Goal: Entertainment & Leisure: Consume media (video, audio)

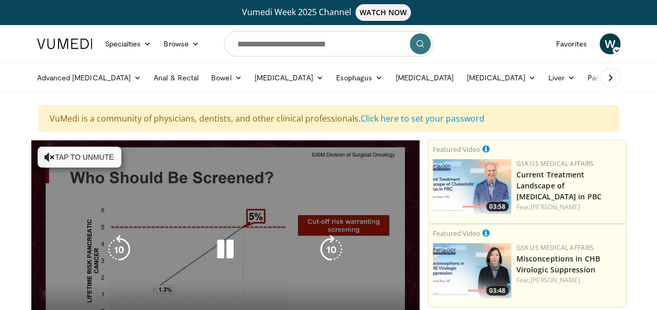
click at [45, 158] on icon "Video Player" at bounding box center [49, 157] width 10 height 10
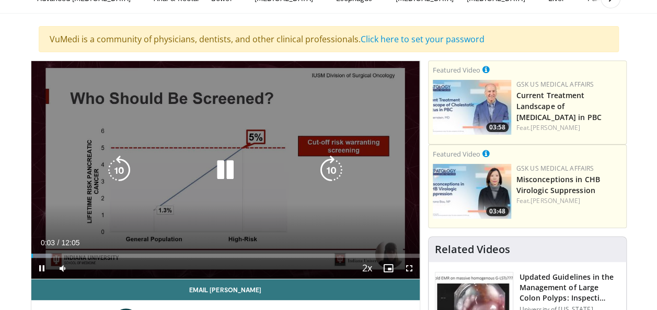
scroll to position [104, 0]
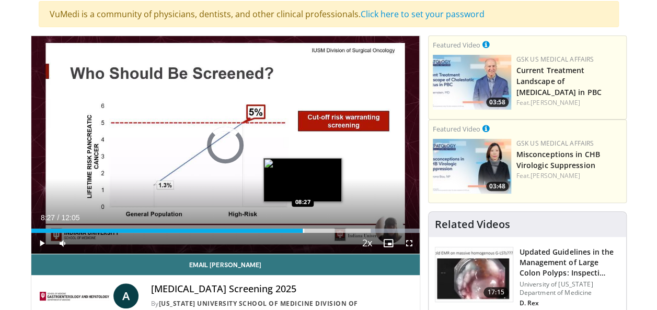
click at [303, 229] on div "Progress Bar" at bounding box center [303, 231] width 1 height 4
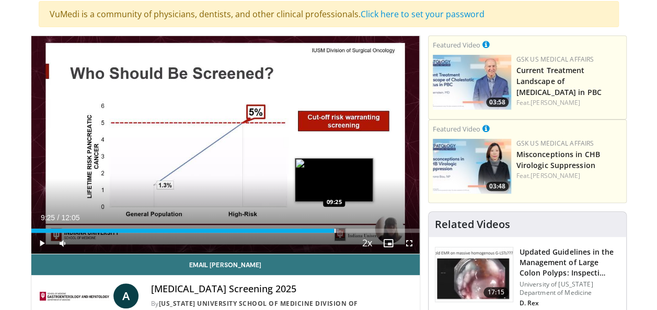
click at [334, 229] on div "Progress Bar" at bounding box center [334, 231] width 1 height 4
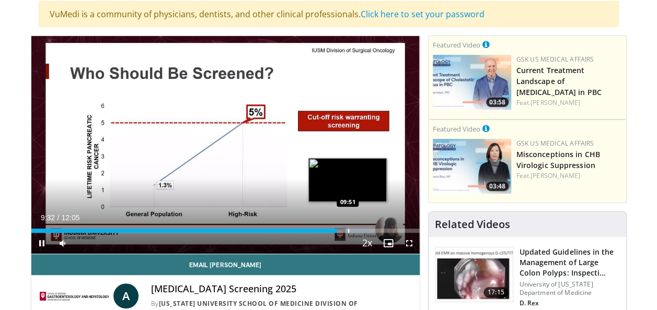
click at [348, 229] on div "Progress Bar" at bounding box center [348, 231] width 1 height 4
click at [356, 228] on video-js "**********" at bounding box center [225, 145] width 388 height 218
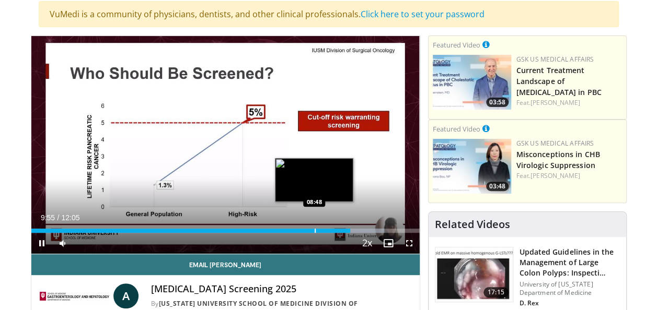
click at [314, 228] on div "Loaded : 90.93% 09:56 08:48" at bounding box center [225, 228] width 388 height 10
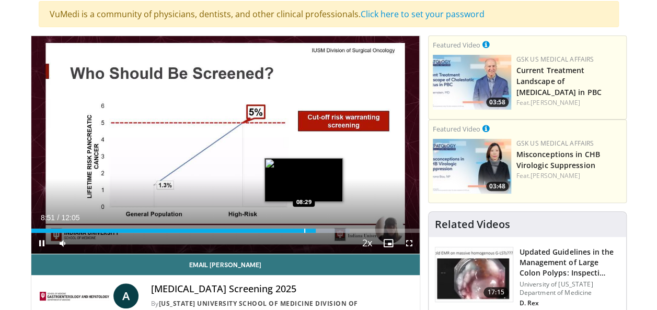
click at [303, 229] on div "Loaded : 81.99% 08:51 08:29" at bounding box center [225, 231] width 388 height 4
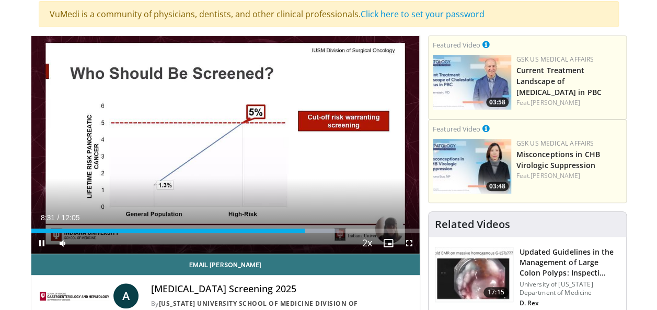
click at [287, 233] on div "Current Time 8:31 / Duration 12:05 Pause Skip Backward Skip Forward Mute Loaded…" at bounding box center [225, 243] width 388 height 21
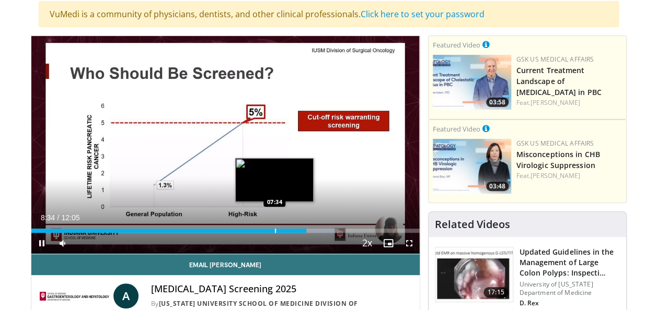
click at [274, 232] on div "Loaded : 79.26% 08:34 07:34" at bounding box center [225, 231] width 388 height 4
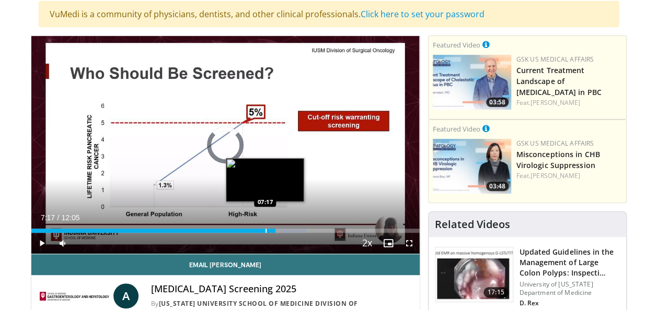
click at [265, 231] on div "Progress Bar" at bounding box center [265, 231] width 1 height 4
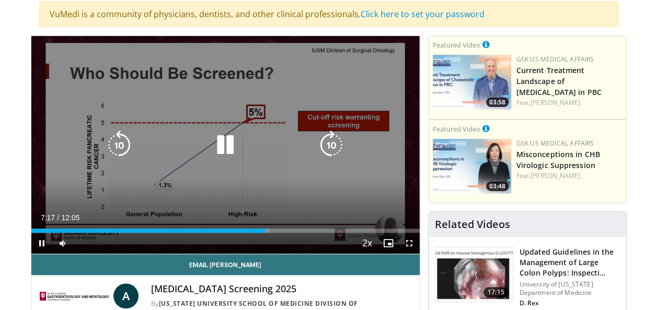
click at [224, 231] on div "Loaded : 61.49% 07:18 07:17" at bounding box center [225, 231] width 388 height 4
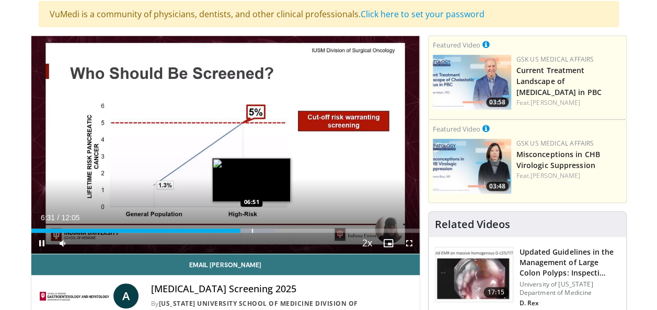
click at [252, 229] on div "Progress Bar" at bounding box center [252, 231] width 1 height 4
click at [261, 229] on div "Progress Bar" at bounding box center [271, 231] width 50 height 4
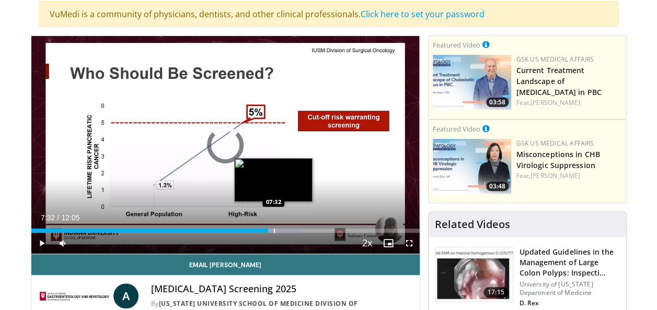
click at [274, 229] on div "Progress Bar" at bounding box center [274, 231] width 1 height 4
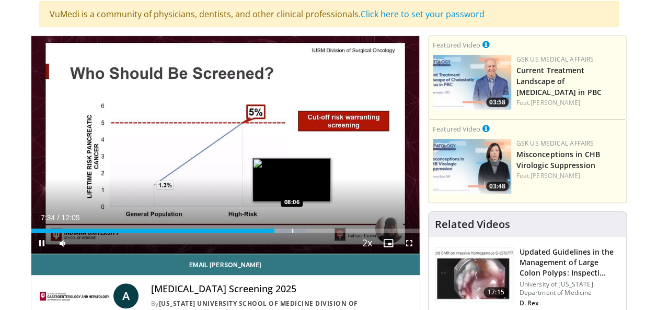
click at [292, 229] on div "Progress Bar" at bounding box center [292, 231] width 1 height 4
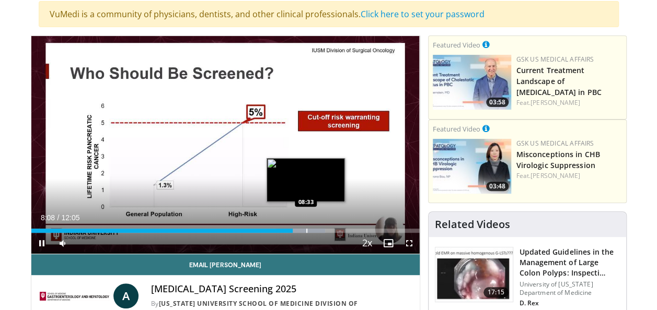
click at [307, 230] on div "Progress Bar" at bounding box center [306, 231] width 1 height 4
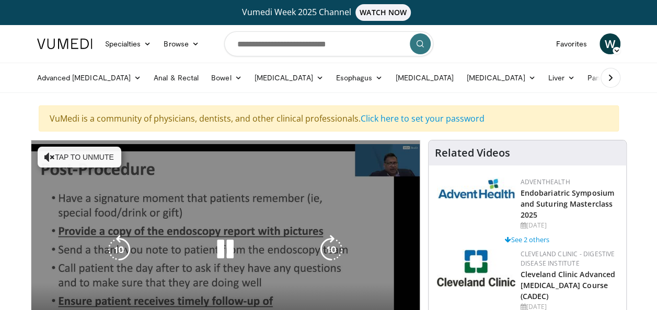
click at [96, 158] on button "Tap to unmute" at bounding box center [80, 157] width 84 height 21
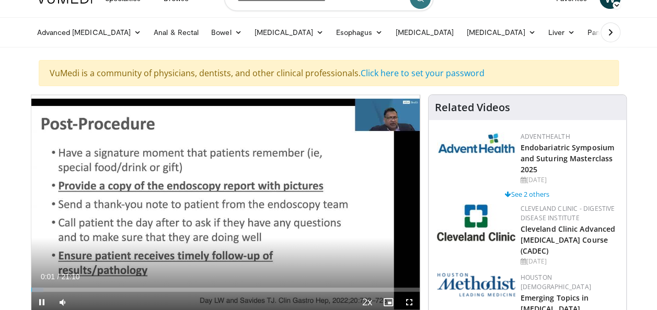
scroll to position [104, 0]
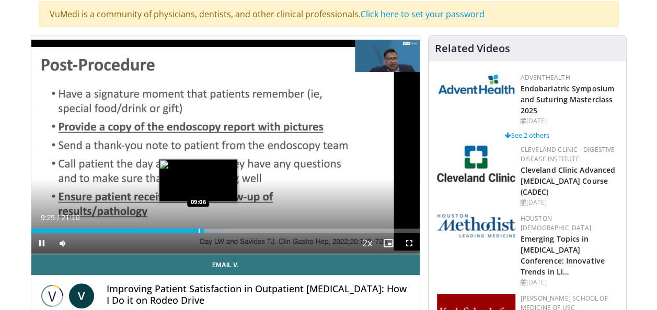
click at [198, 231] on div "Progress Bar" at bounding box center [198, 231] width 1 height 4
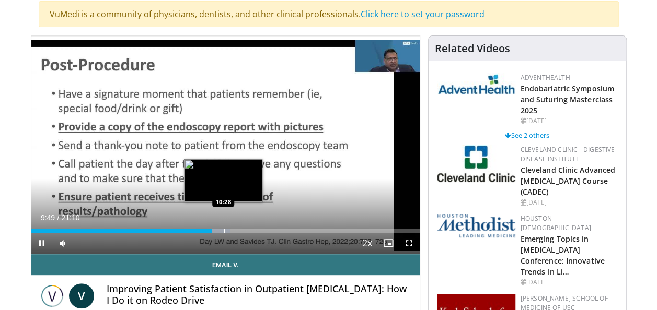
click at [224, 232] on div "Progress Bar" at bounding box center [224, 231] width 1 height 4
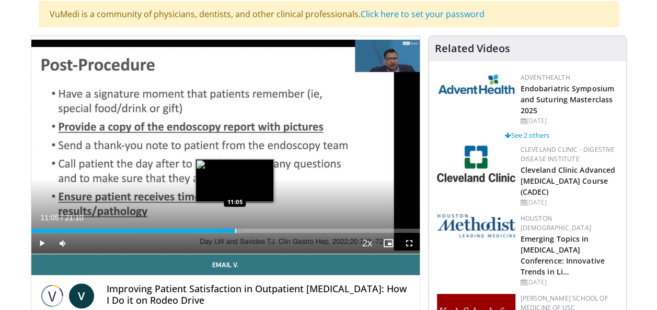
click at [235, 229] on div "Progress Bar" at bounding box center [235, 231] width 1 height 4
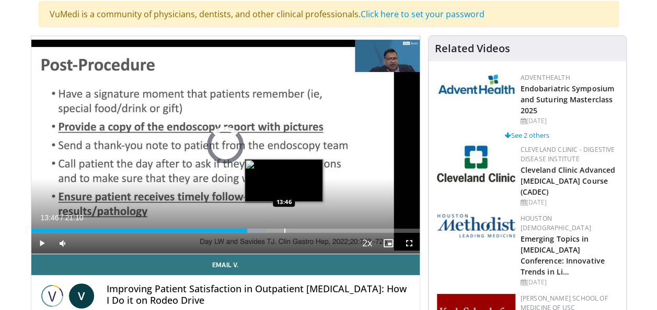
click at [284, 231] on div "Progress Bar" at bounding box center [284, 231] width 1 height 4
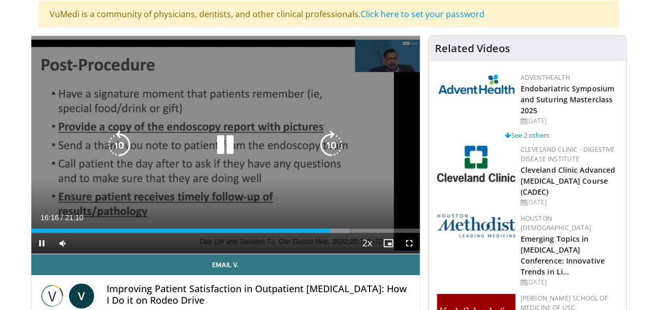
click at [221, 147] on icon "Video Player" at bounding box center [225, 145] width 29 height 29
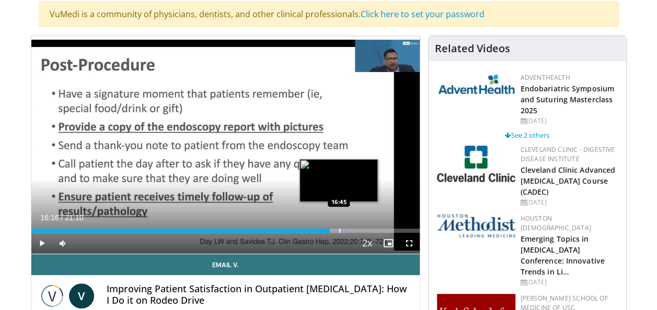
click at [339, 230] on div "Progress Bar" at bounding box center [339, 231] width 1 height 4
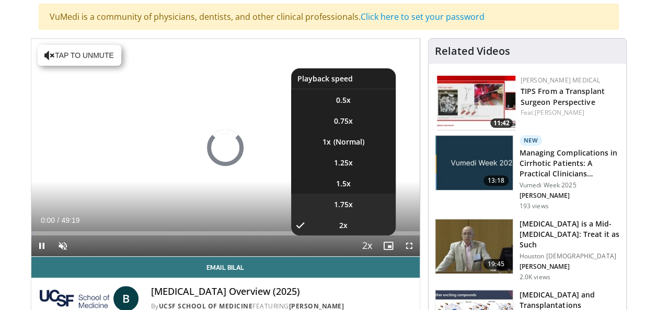
scroll to position [52, 0]
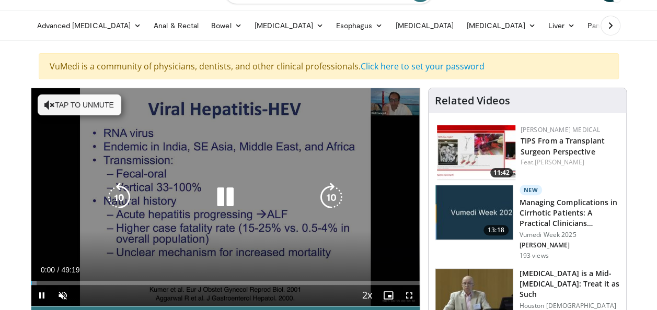
click at [72, 103] on button "Tap to unmute" at bounding box center [80, 105] width 84 height 21
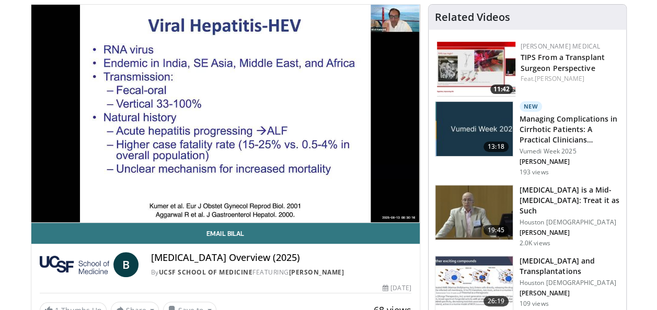
scroll to position [104, 0]
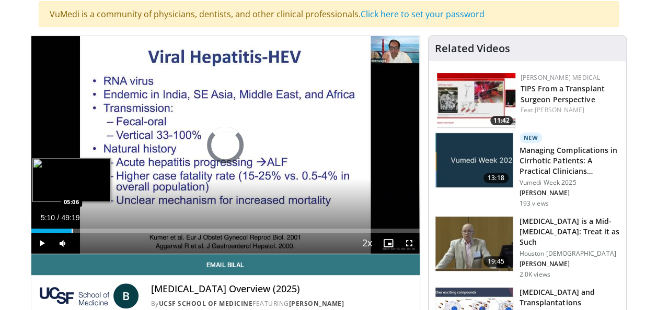
click at [72, 229] on div "Progress Bar" at bounding box center [72, 231] width 1 height 4
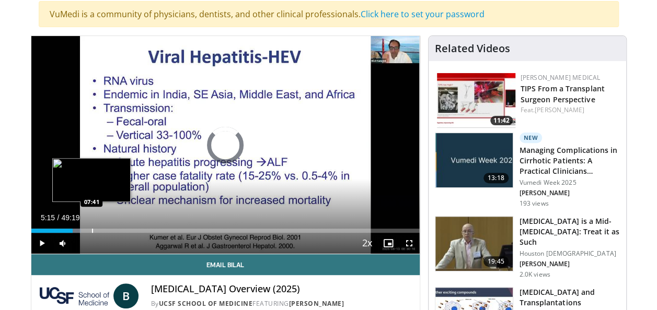
click at [93, 229] on div "Loaded : 12.82% 05:15 07:41" at bounding box center [225, 231] width 388 height 4
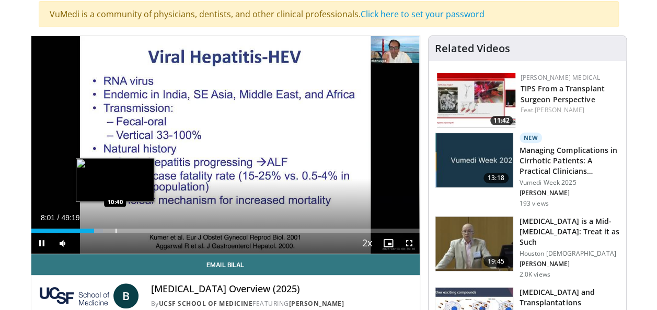
click at [115, 229] on div "Progress Bar" at bounding box center [115, 231] width 1 height 4
click at [119, 231] on div "Progress Bar" at bounding box center [119, 231] width 1 height 4
click at [123, 230] on div "Progress Bar" at bounding box center [123, 231] width 1 height 4
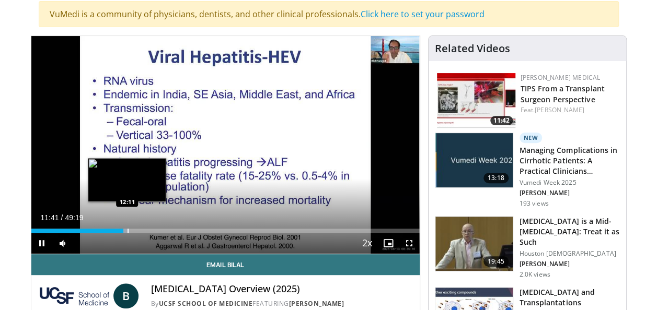
click at [128, 230] on div "Progress Bar" at bounding box center [127, 231] width 1 height 4
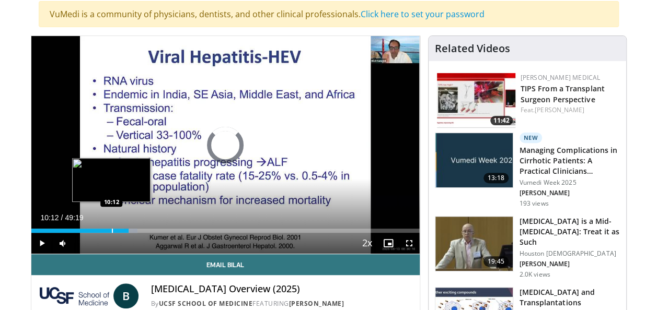
click at [112, 229] on div "Progress Bar" at bounding box center [112, 231] width 1 height 4
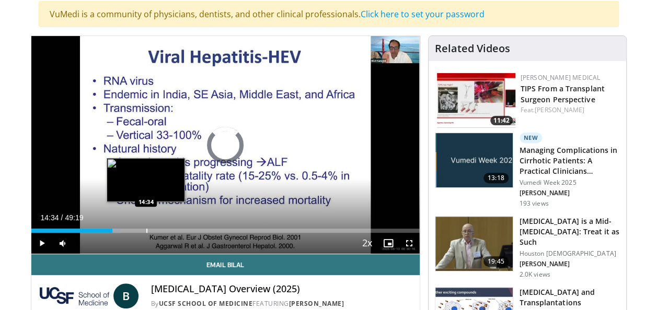
click at [146, 230] on div "Progress Bar" at bounding box center [146, 231] width 1 height 4
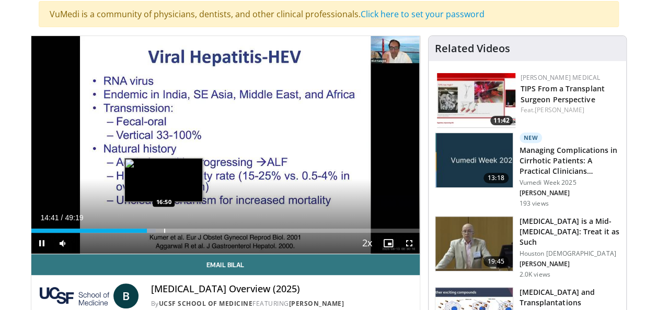
click at [164, 230] on div "Progress Bar" at bounding box center [164, 231] width 1 height 4
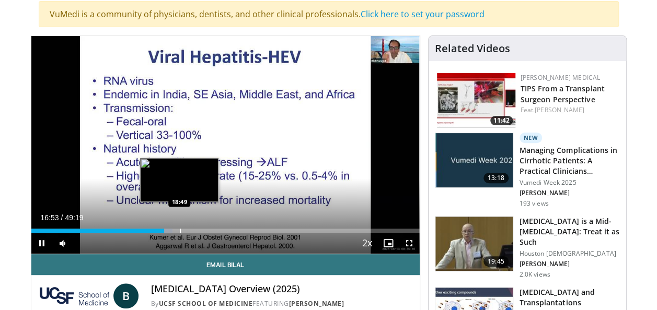
click at [180, 231] on div "Progress Bar" at bounding box center [180, 231] width 1 height 4
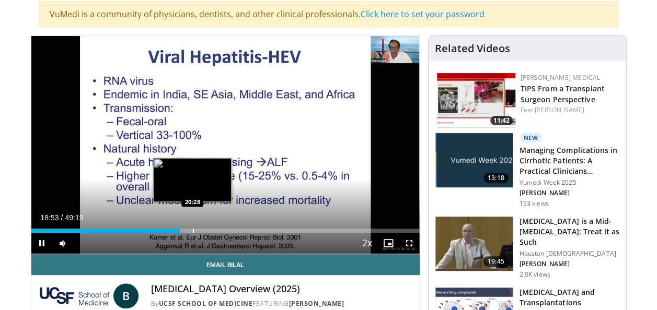
click at [193, 231] on div "Progress Bar" at bounding box center [193, 231] width 1 height 4
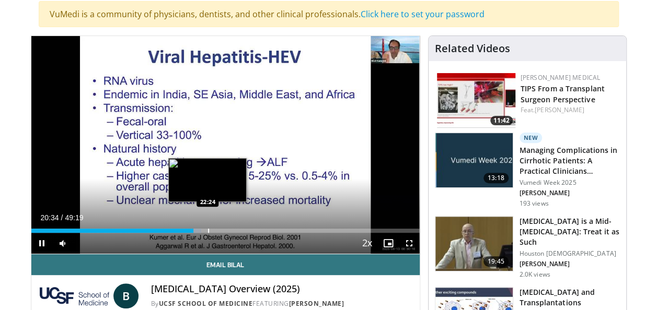
click at [208, 231] on div "Progress Bar" at bounding box center [208, 231] width 1 height 4
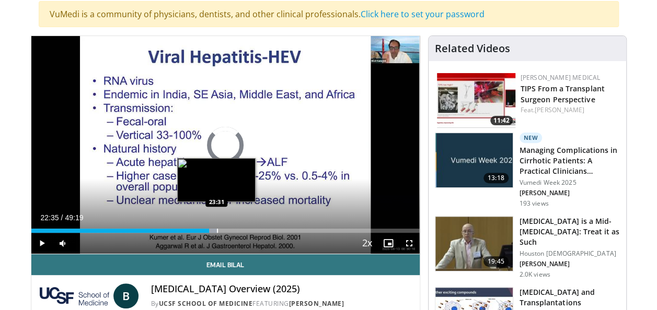
click at [217, 230] on div "Progress Bar" at bounding box center [217, 231] width 1 height 4
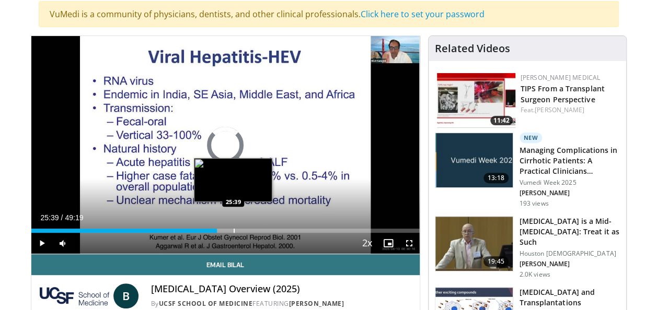
click at [233, 231] on div "Progress Bar" at bounding box center [233, 231] width 1 height 4
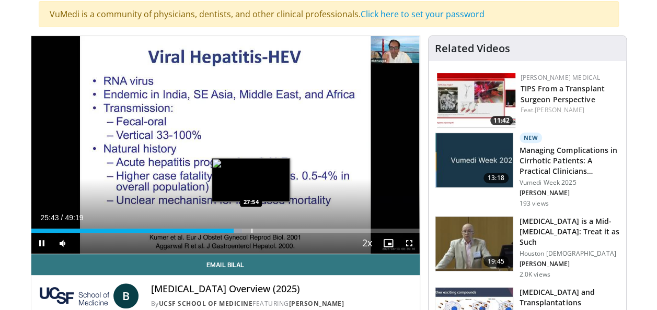
click at [251, 229] on div "Progress Bar" at bounding box center [251, 231] width 1 height 4
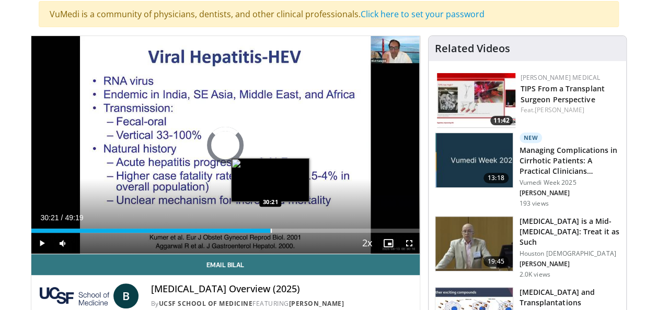
click at [271, 230] on div "Progress Bar" at bounding box center [271, 231] width 1 height 4
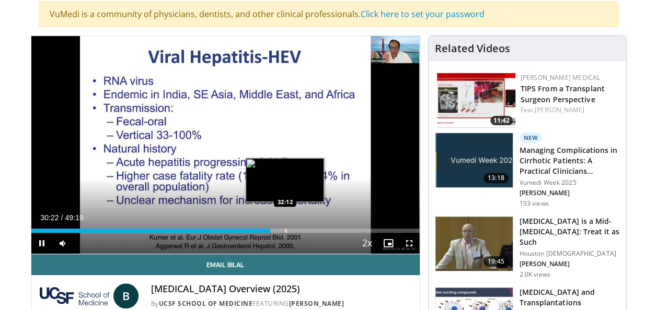
click at [285, 229] on div "Progress Bar" at bounding box center [285, 231] width 1 height 4
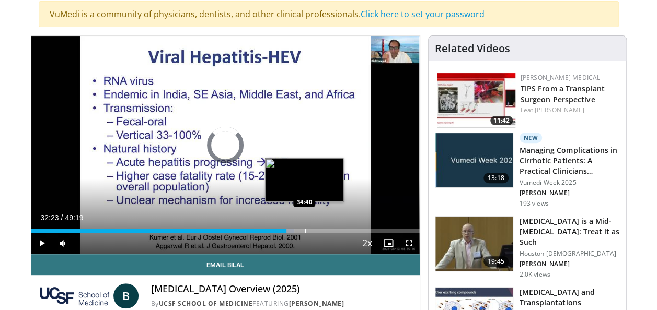
click at [305, 229] on div "Progress Bar" at bounding box center [305, 231] width 1 height 4
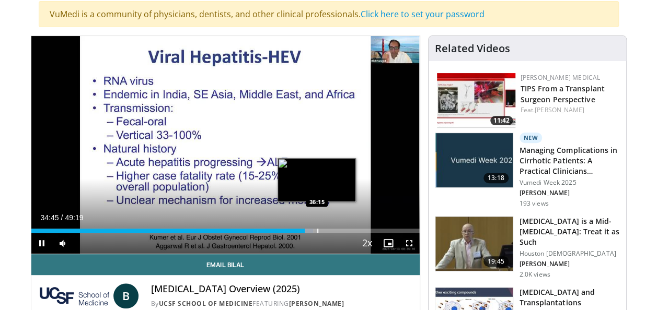
click at [317, 229] on div "Progress Bar" at bounding box center [317, 231] width 1 height 4
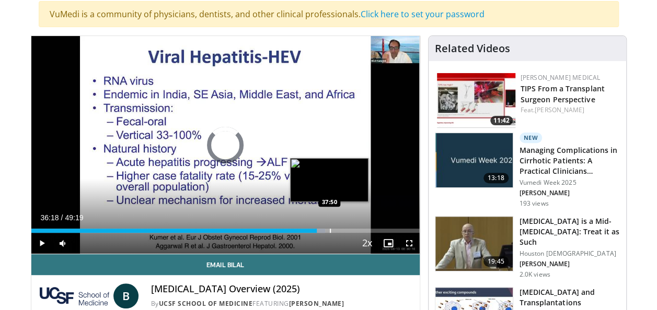
click at [330, 229] on div "Progress Bar" at bounding box center [330, 231] width 1 height 4
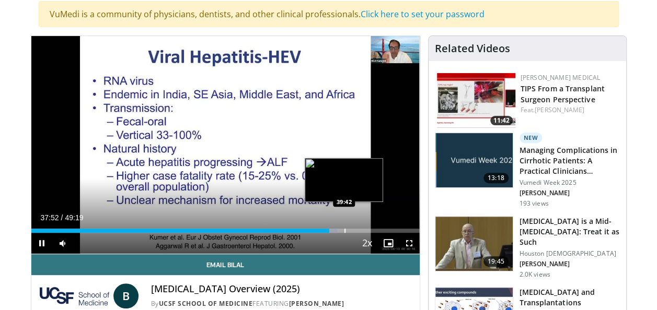
click at [345, 232] on div "Loaded : 78.96% 37:52 39:42" at bounding box center [225, 231] width 388 height 4
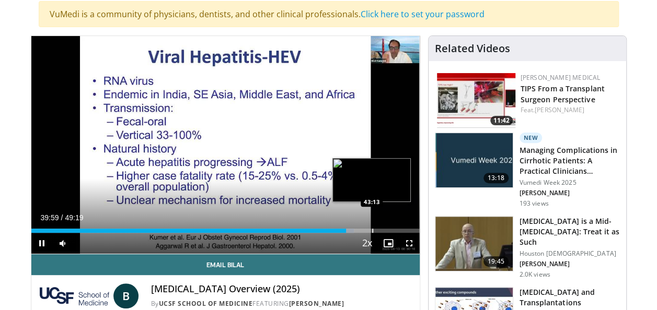
click at [372, 231] on div "Progress Bar" at bounding box center [372, 231] width 1 height 4
click at [389, 231] on div "Loaded : 89.76% 43:15 45:12" at bounding box center [225, 231] width 388 height 4
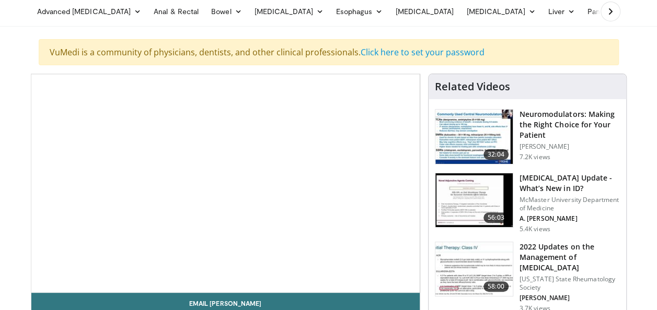
scroll to position [104, 0]
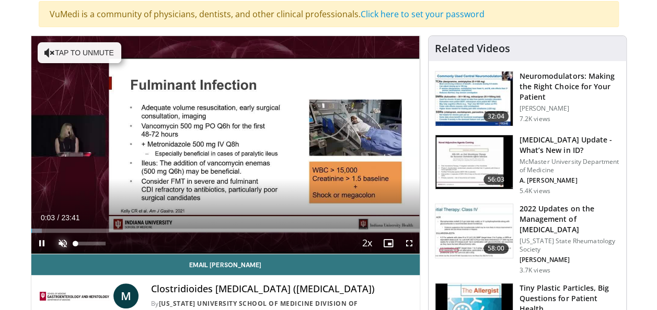
click at [69, 244] on span "Video Player" at bounding box center [62, 243] width 21 height 21
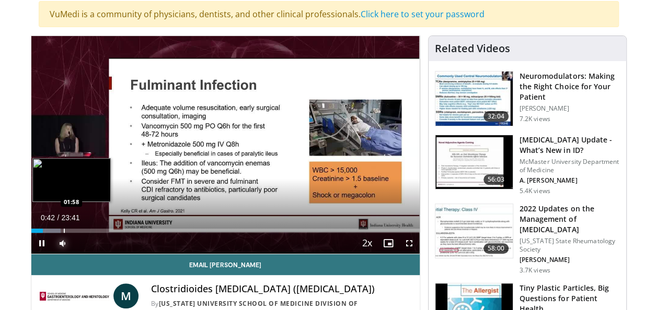
click at [64, 231] on div "Progress Bar" at bounding box center [64, 231] width 1 height 4
